Goal: Information Seeking & Learning: Learn about a topic

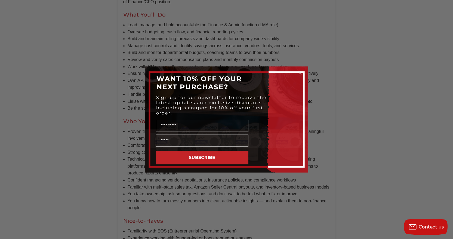
scroll to position [489, 0]
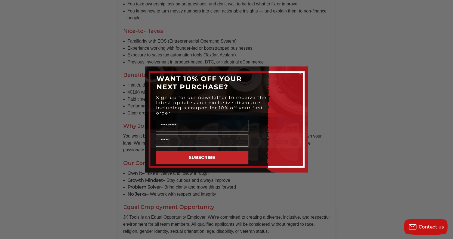
click at [299, 76] on circle "Close dialog" at bounding box center [299, 73] width 5 height 5
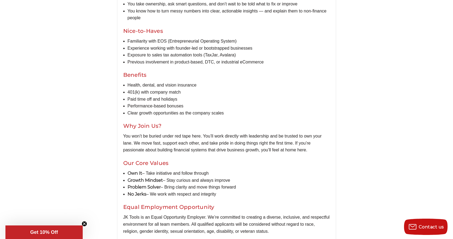
scroll to position [642, 0]
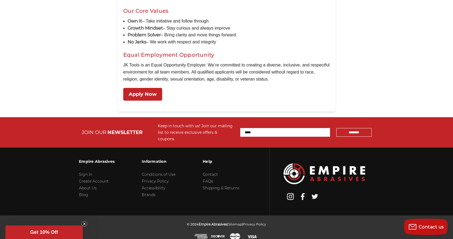
click at [159, 96] on link "Apply Now" at bounding box center [142, 94] width 39 height 13
